Goal: Task Accomplishment & Management: Use online tool/utility

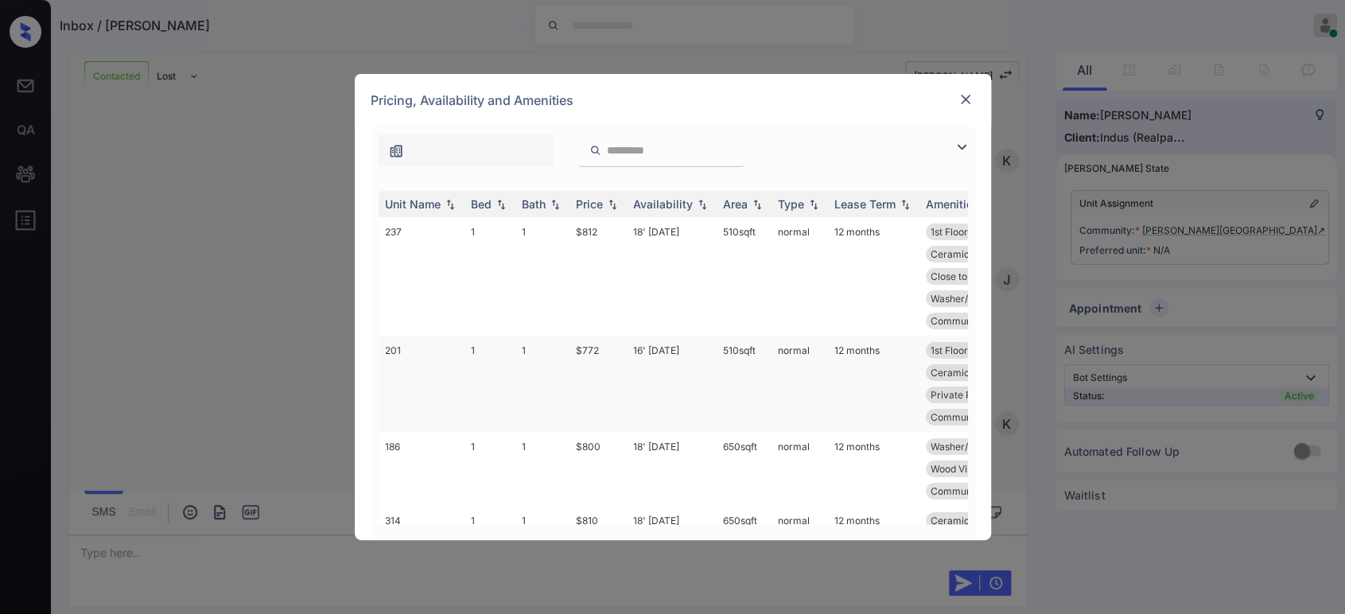
click at [601, 344] on td "$772" at bounding box center [598, 384] width 57 height 96
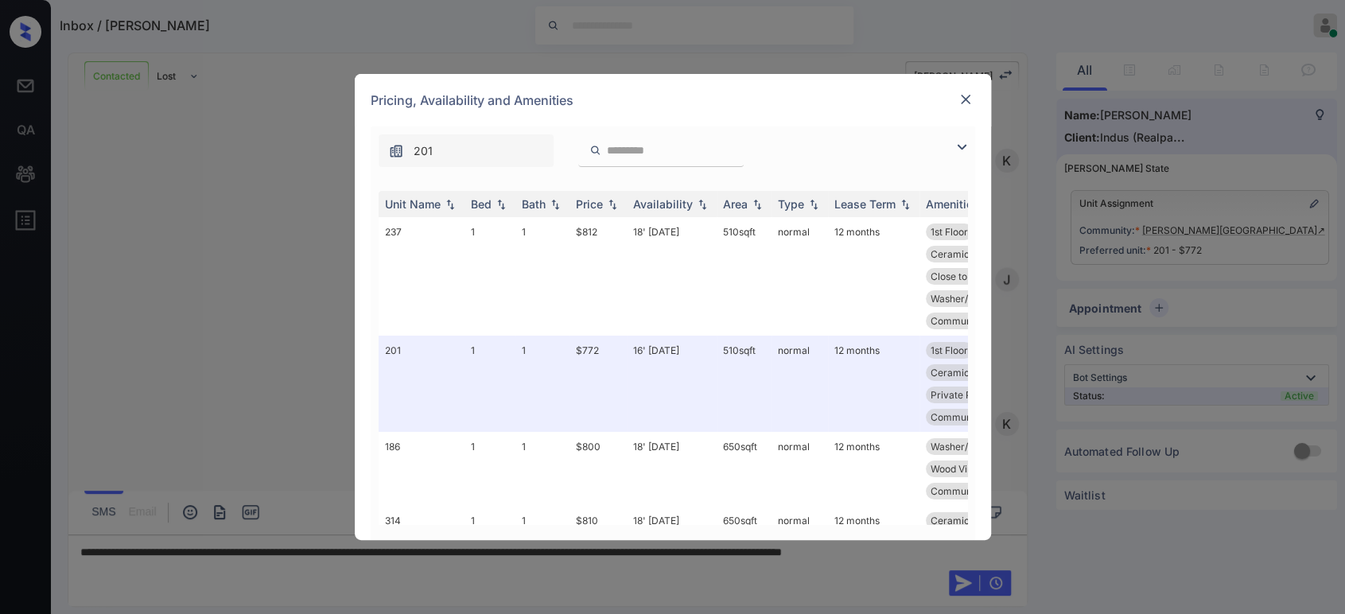
click at [960, 106] on img at bounding box center [966, 99] width 16 height 16
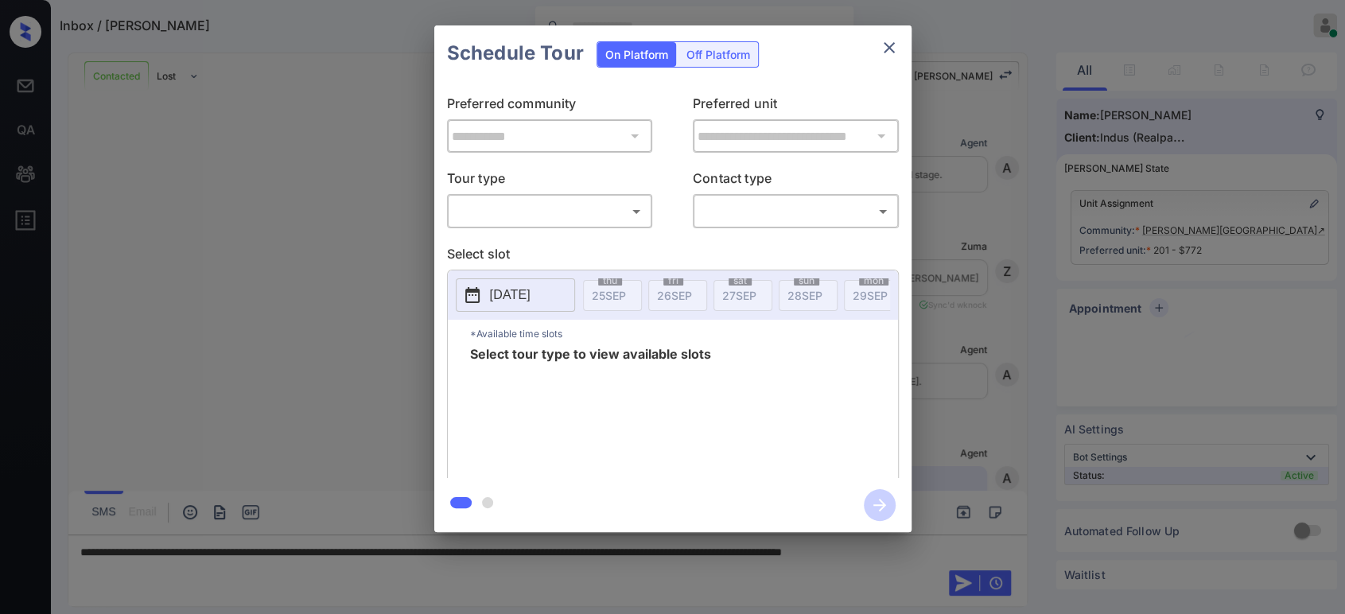
scroll to position [1894, 0]
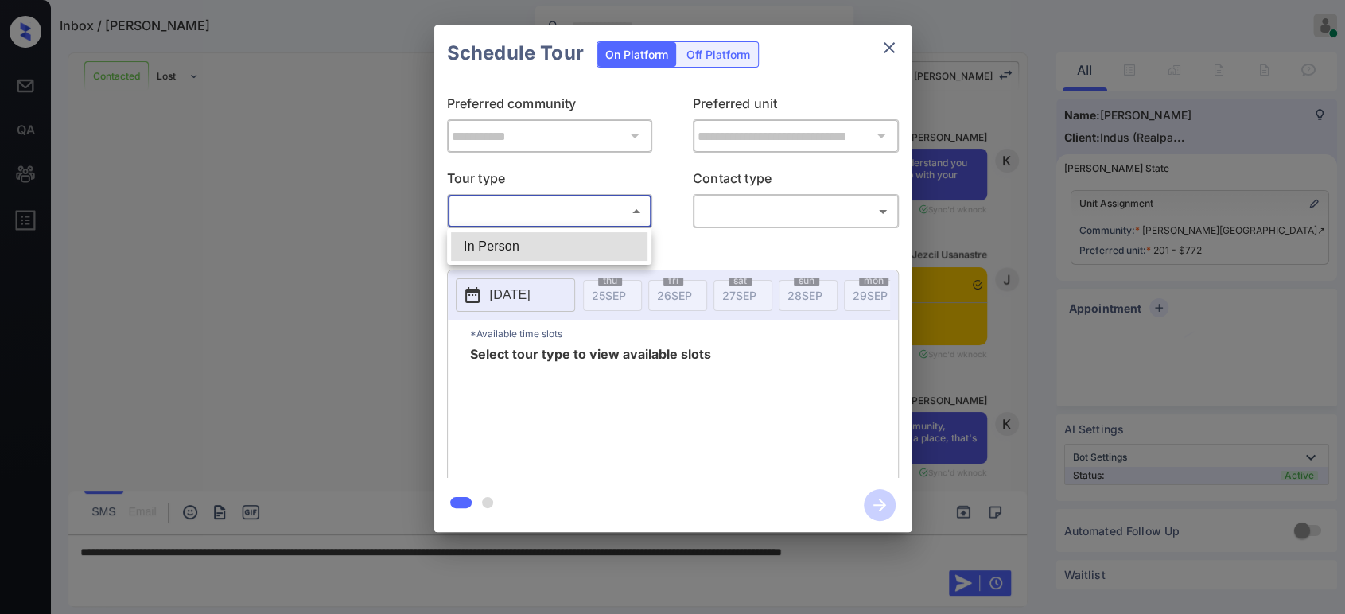
click at [554, 220] on body "Inbox / [PERSON_NAME] Hope Jatap Online Set yourself offline Set yourself on br…" at bounding box center [672, 307] width 1345 height 614
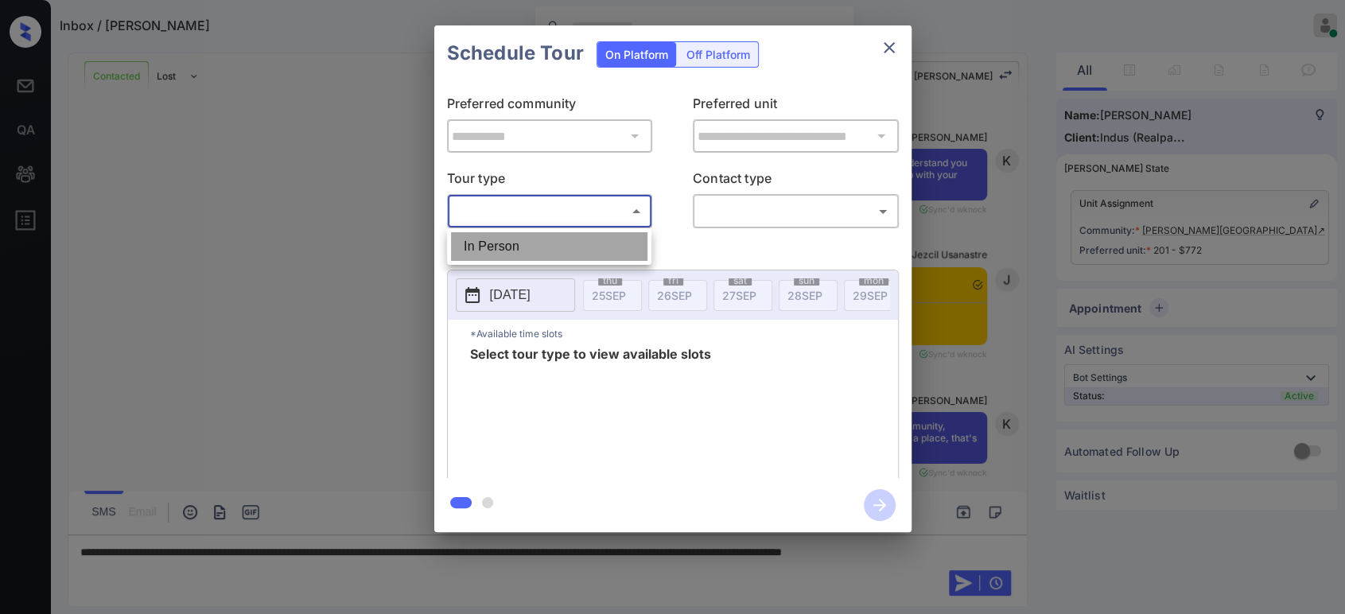
click at [533, 254] on li "In Person" at bounding box center [549, 246] width 196 height 29
type input "********"
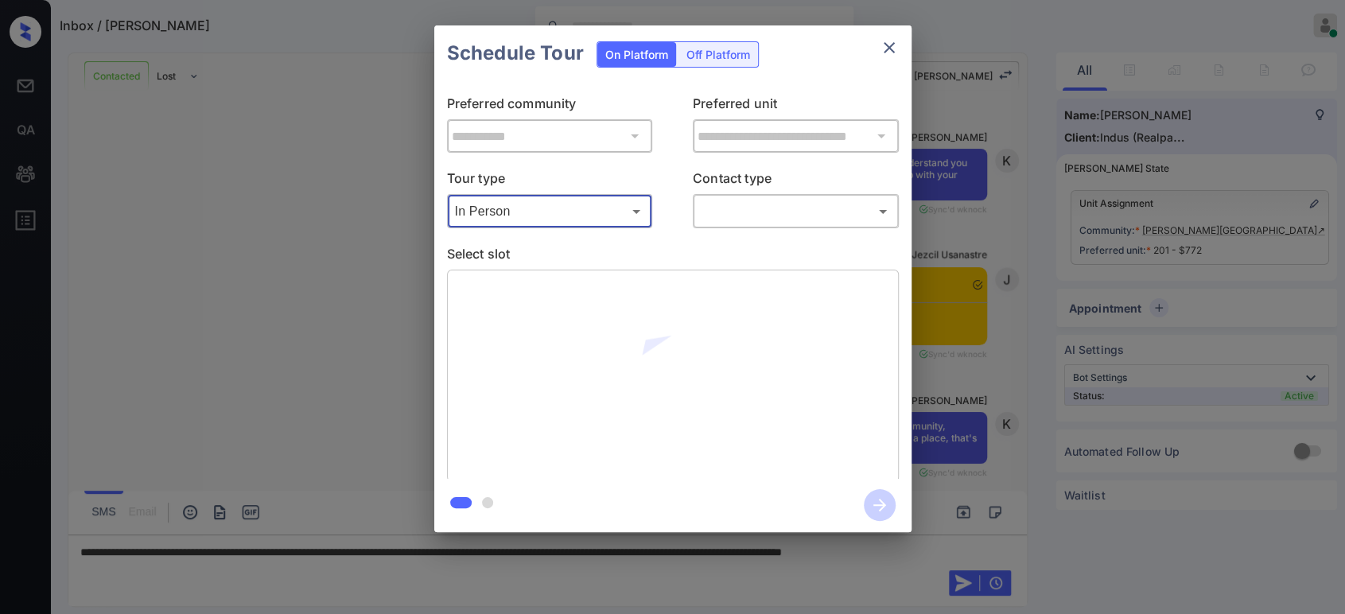
click at [842, 213] on body "Inbox / [PERSON_NAME] Hope Jatap Online Set yourself offline Set yourself on br…" at bounding box center [672, 307] width 1345 height 614
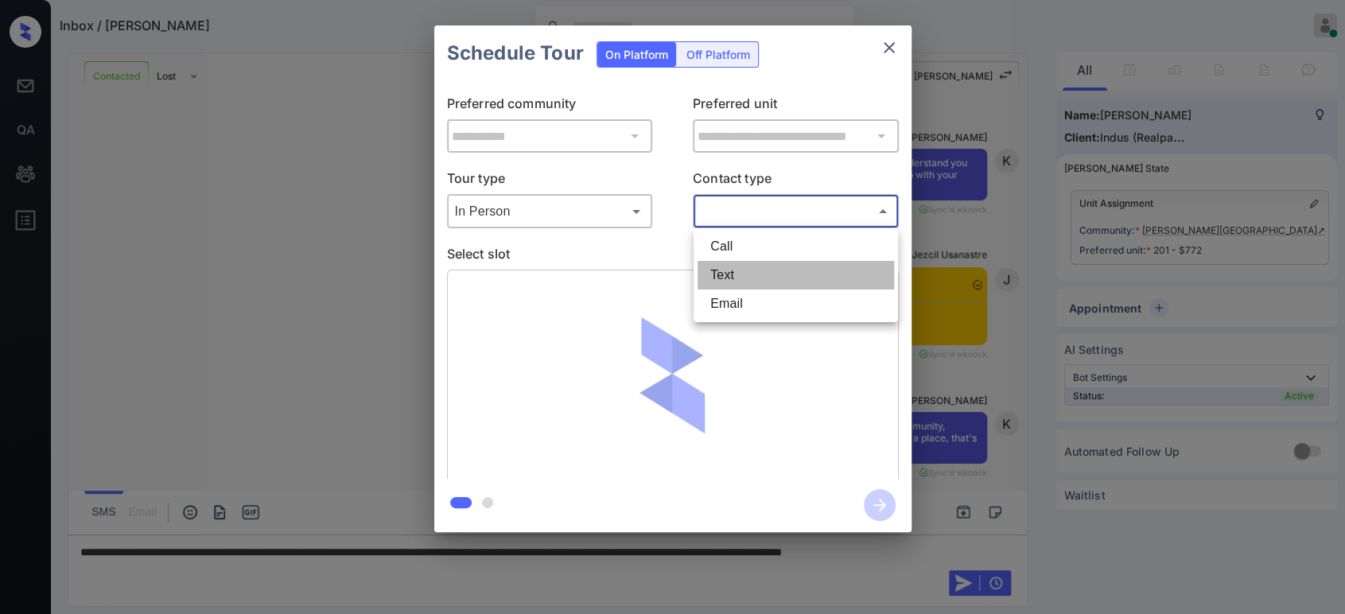
click at [771, 274] on li "Text" at bounding box center [796, 275] width 196 height 29
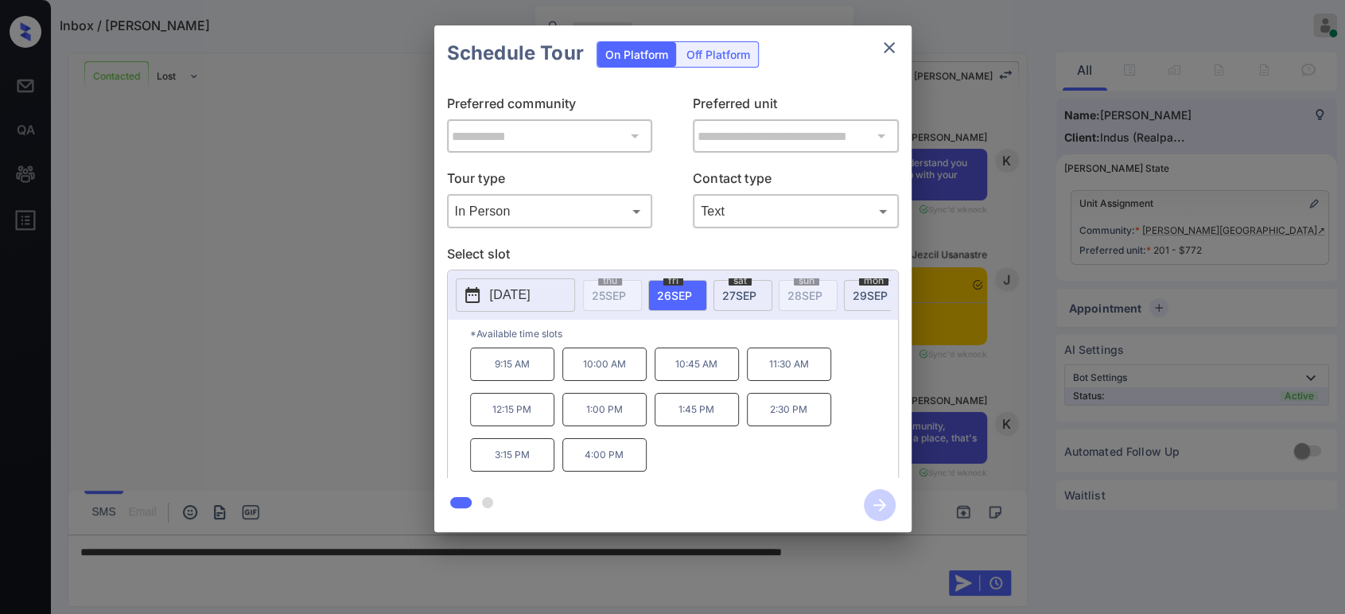
click at [511, 302] on p "[DATE]" at bounding box center [510, 295] width 41 height 19
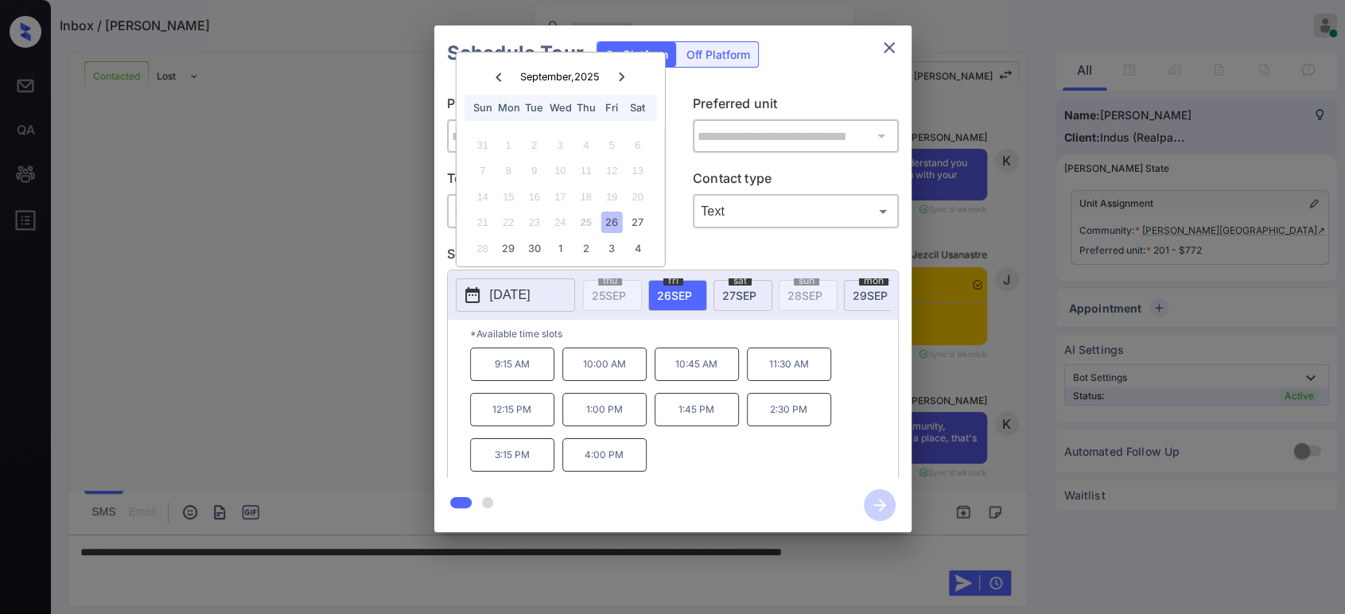
click at [624, 77] on icon at bounding box center [622, 77] width 10 height 10
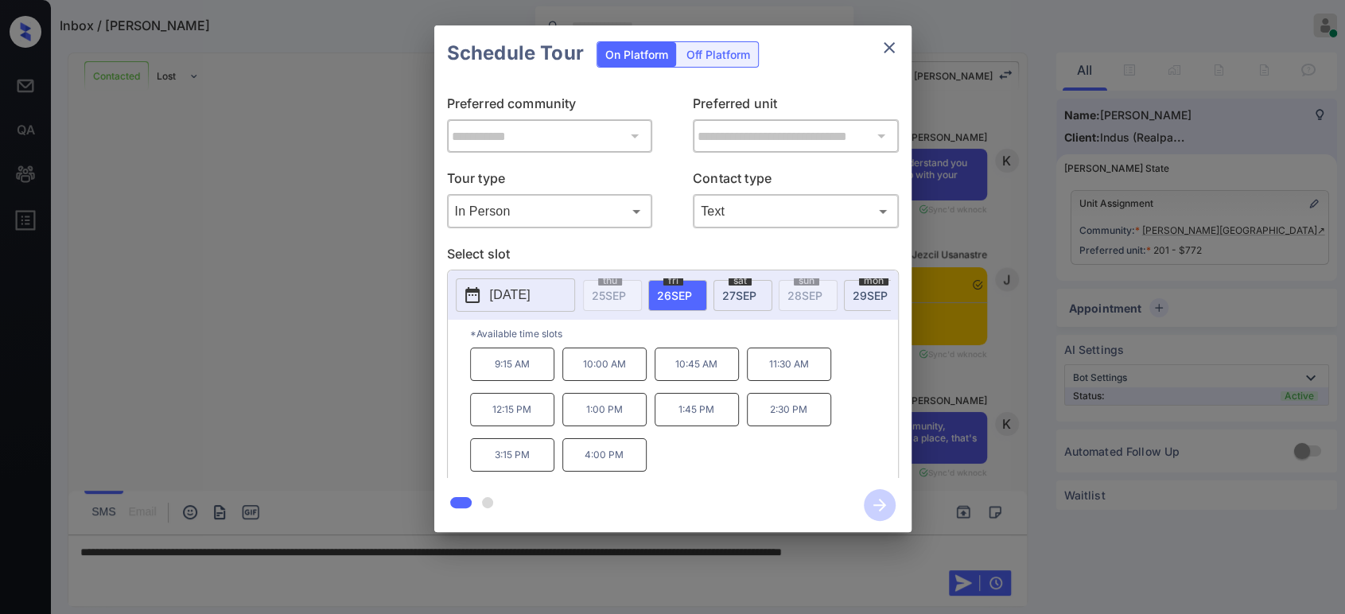
click at [675, 247] on p "Select slot" at bounding box center [673, 256] width 452 height 25
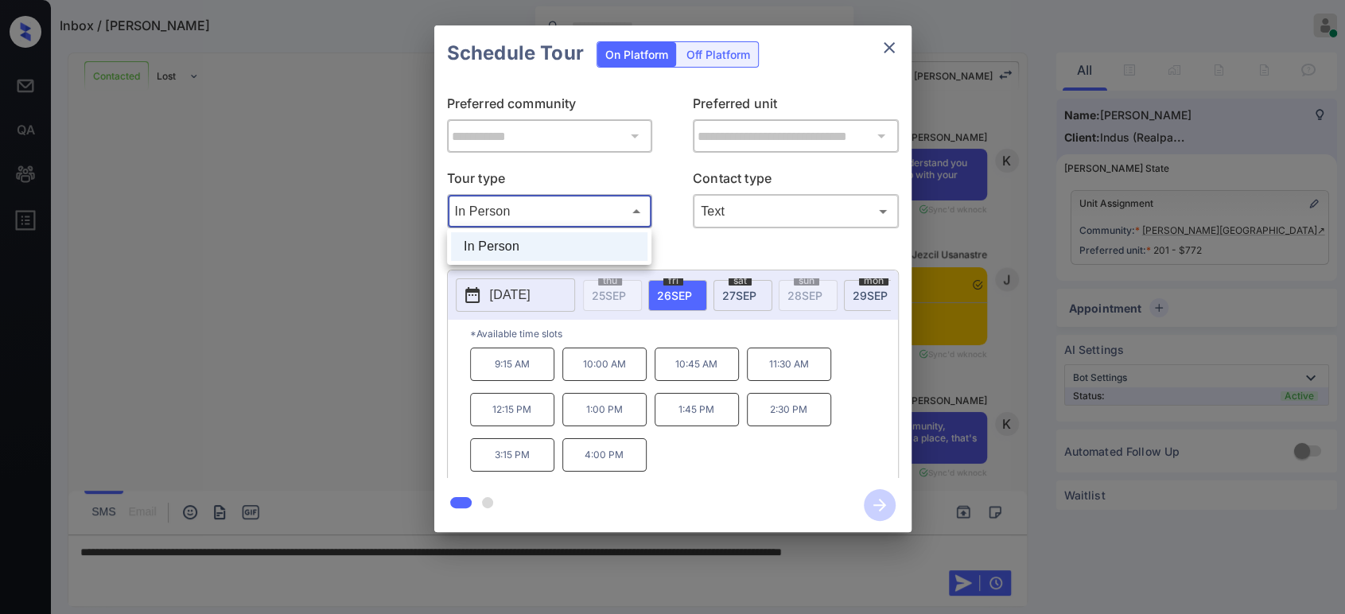
click at [599, 216] on body "Inbox / [PERSON_NAME] Hope Jatap Online Set yourself offline Set yourself on br…" at bounding box center [672, 307] width 1345 height 614
click at [669, 106] on div at bounding box center [672, 307] width 1345 height 614
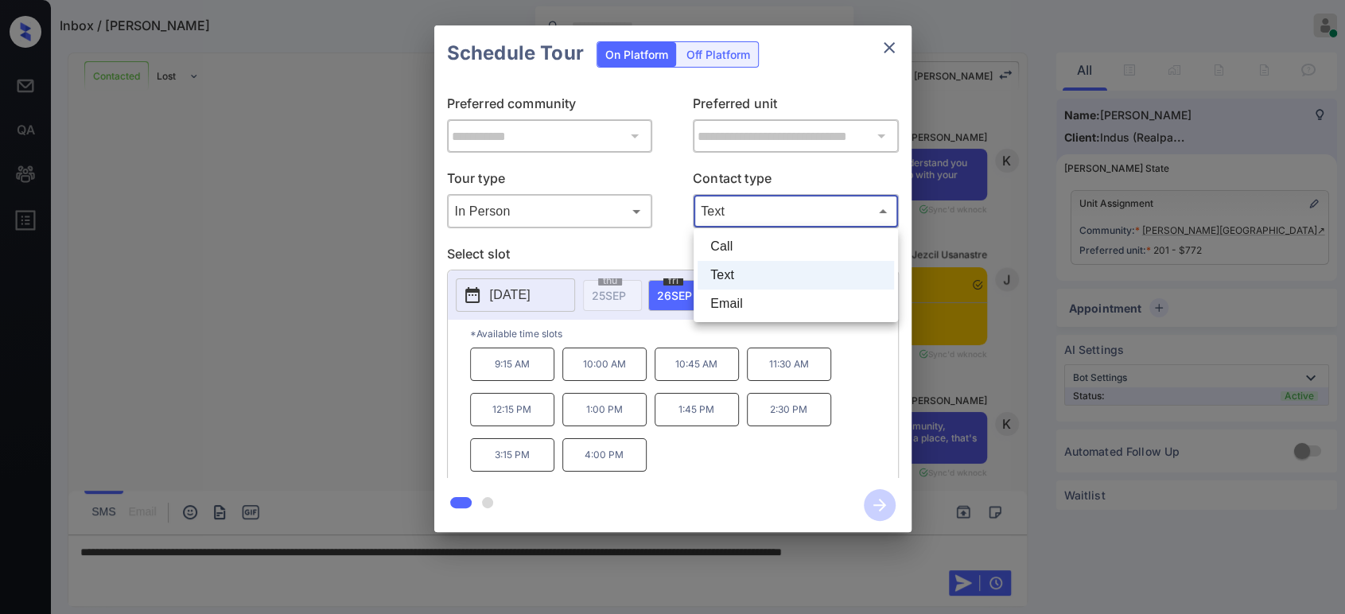
click at [736, 208] on body "Inbox / Sonja Westcott Hope Jatap Online Set yourself offline Set yourself on b…" at bounding box center [672, 307] width 1345 height 614
click at [733, 252] on li "Call" at bounding box center [796, 246] width 196 height 29
type input "****"
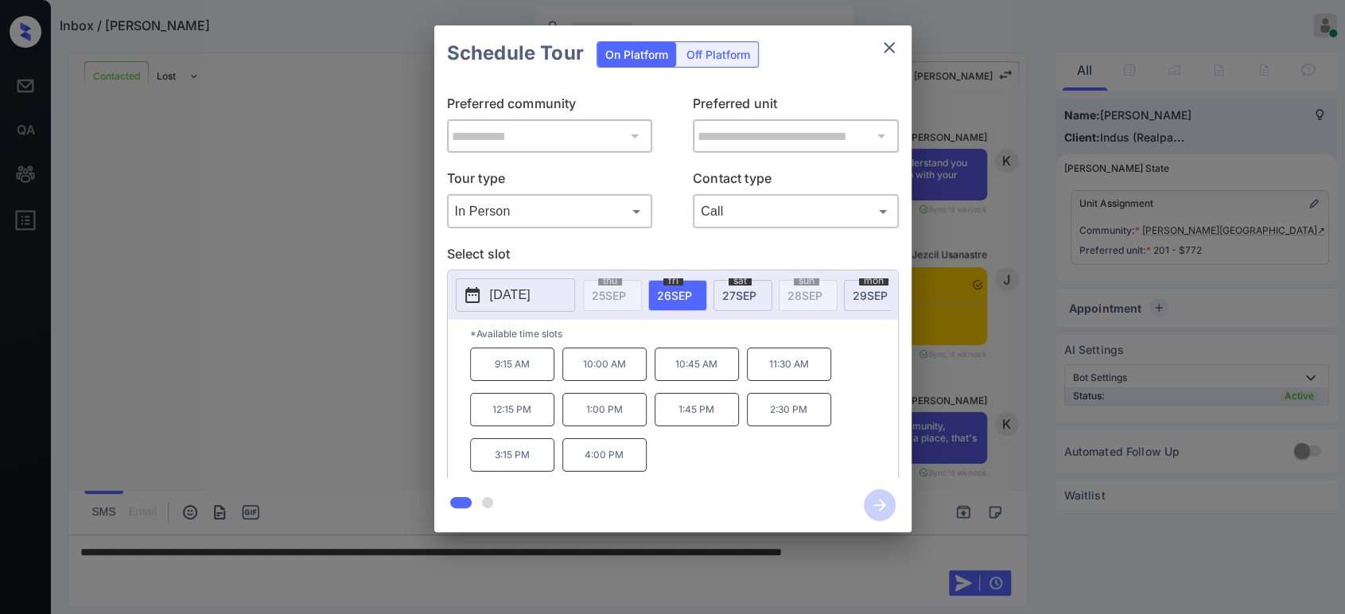
click at [944, 329] on div "**********" at bounding box center [672, 279] width 1345 height 558
